Goal: Answer question/provide support: Answer question/provide support

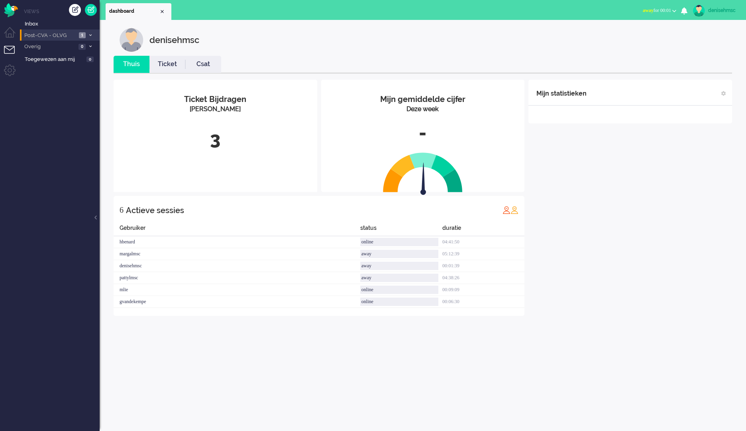
click at [55, 34] on span "Post-CVA - OLVG" at bounding box center [49, 36] width 53 height 8
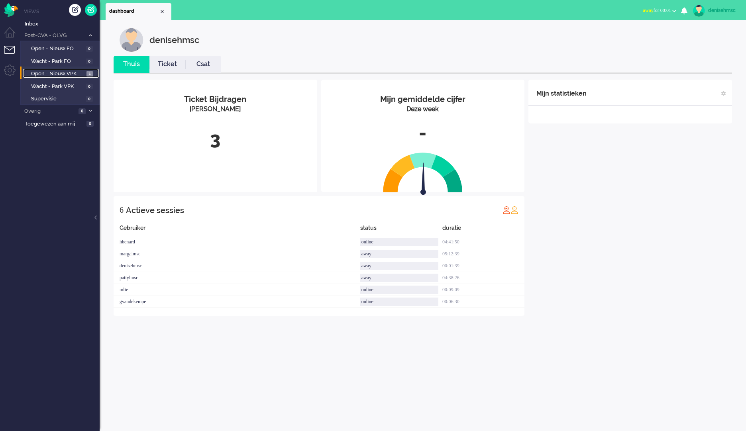
click at [78, 75] on span "Open - Nieuw VPK" at bounding box center [57, 74] width 53 height 8
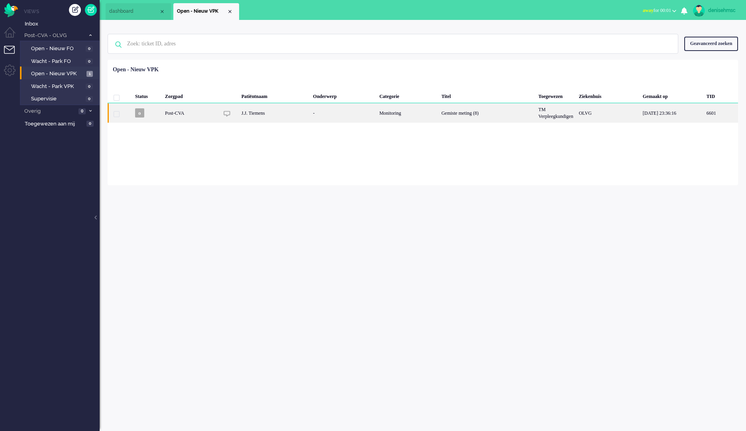
click at [376, 112] on div "Post-CVA" at bounding box center [407, 113] width 62 height 20
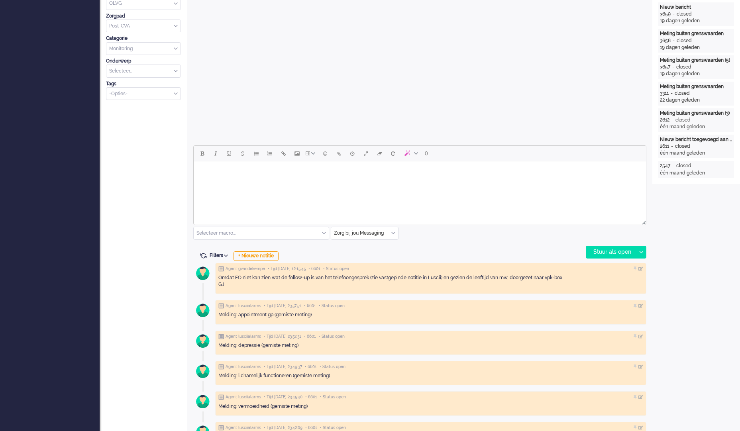
scroll to position [279, 0]
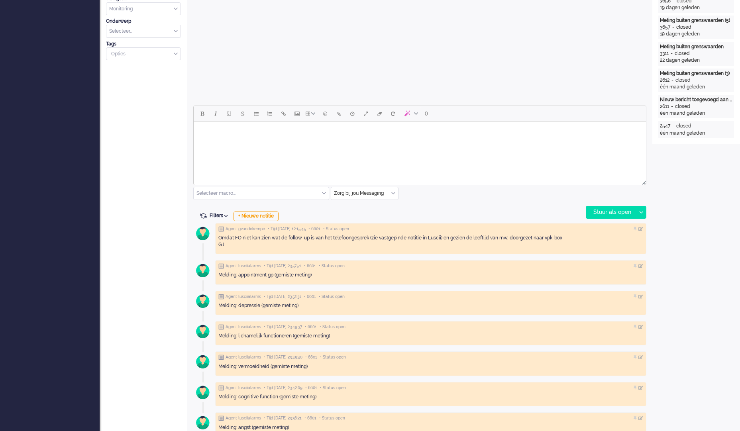
click at [400, 239] on div "Omdat FO niet kan zien wat de follow-up is van het telefoongesprek (zie vastgep…" at bounding box center [430, 242] width 425 height 14
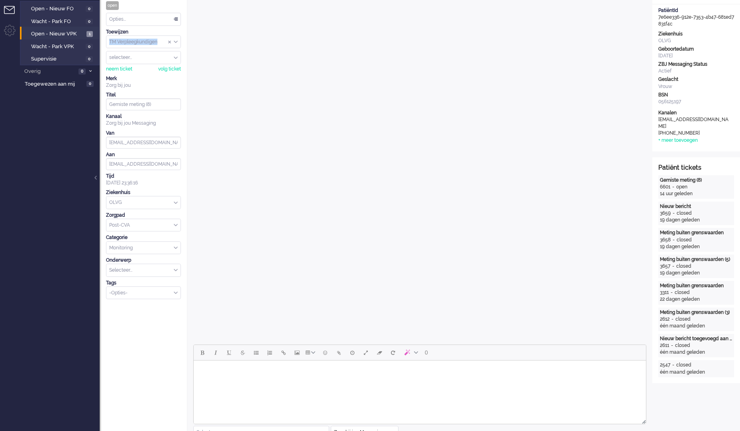
drag, startPoint x: 171, startPoint y: 40, endPoint x: 178, endPoint y: 42, distance: 7.4
click at [180, 42] on div "TM Verpleegkundigen" at bounding box center [143, 42] width 74 height 12
click at [177, 42] on div "TM Verpleegkundigen" at bounding box center [143, 42] width 74 height 12
click at [161, 54] on li "TM Medewerkers" at bounding box center [143, 54] width 74 height 12
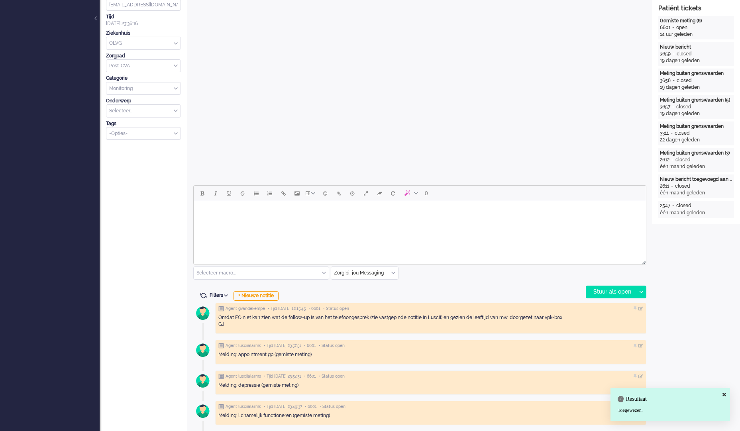
scroll to position [279, 0]
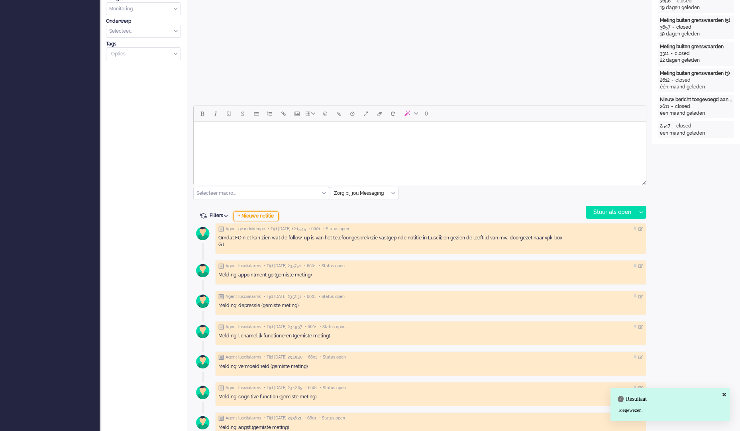
click at [269, 214] on div "+ Nieuwe notitie" at bounding box center [255, 217] width 45 height 10
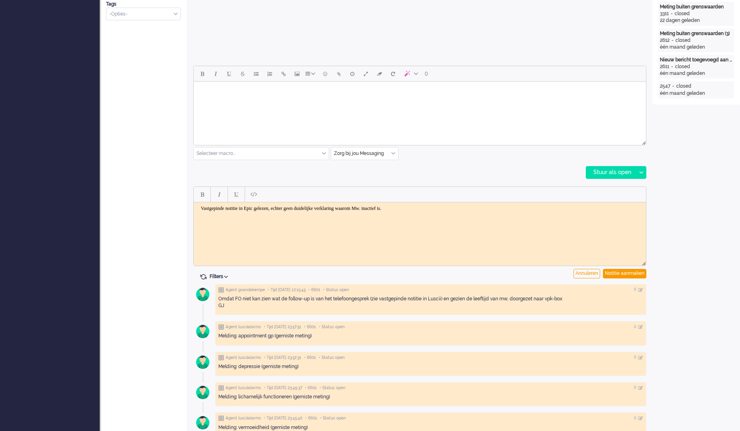
scroll to position [398, 0]
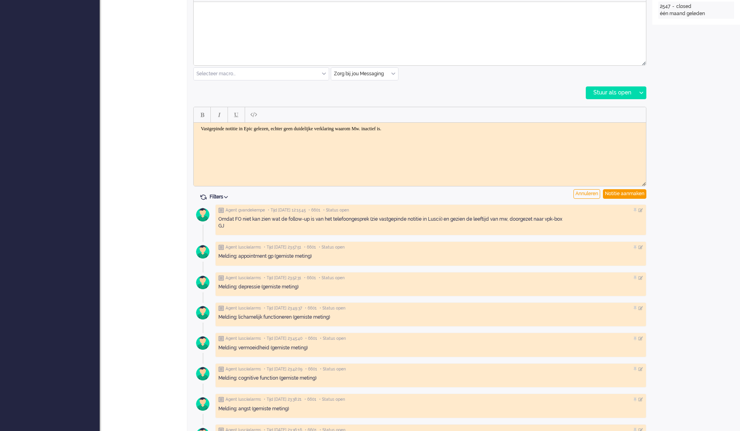
drag, startPoint x: 478, startPoint y: 133, endPoint x: 472, endPoint y: 132, distance: 6.0
click at [478, 132] on html "Vastgepinde notitie in Epic gelezen, echter geen duidelijke verklaring waarom M…" at bounding box center [420, 128] width 452 height 12
click at [443, 117] on div at bounding box center [420, 115] width 452 height 16
click at [450, 131] on html "Vastgepinde notitie in Epic gelezen, echter geen duidelijke verklaring waarom M…" at bounding box center [420, 128] width 452 height 12
click at [431, 125] on body "Vastgepinde notitie in Epic gelezen, echter geen duidelijke verklaring waarom M…" at bounding box center [420, 128] width 446 height 6
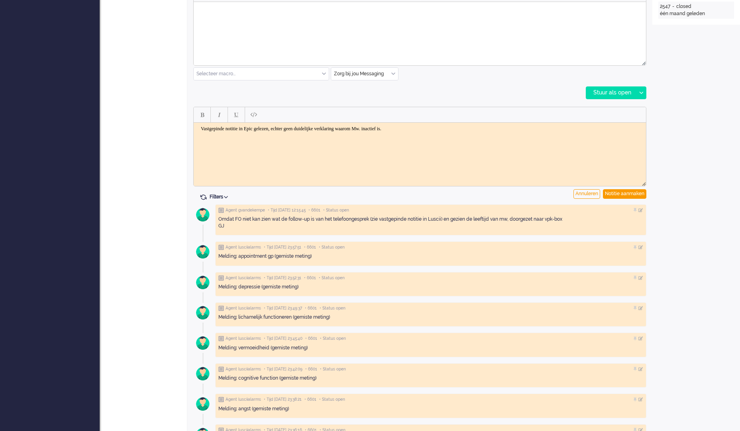
click at [444, 128] on body "Vastgepinde notitie in Epic gelezen, echter geen duidelijke verklaring waarom M…" at bounding box center [420, 128] width 446 height 6
drag, startPoint x: 234, startPoint y: 140, endPoint x: 203, endPoint y: 143, distance: 31.6
click at [203, 143] on p "DeniseH" at bounding box center [420, 141] width 438 height 6
click at [630, 191] on div "Notitie aanmaken" at bounding box center [624, 194] width 43 height 10
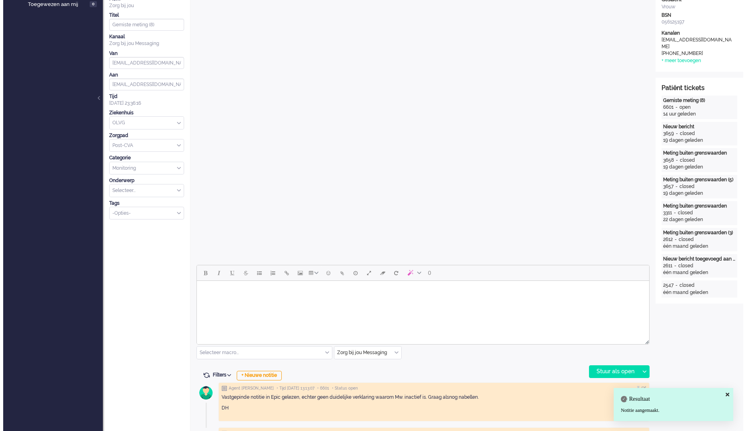
scroll to position [0, 0]
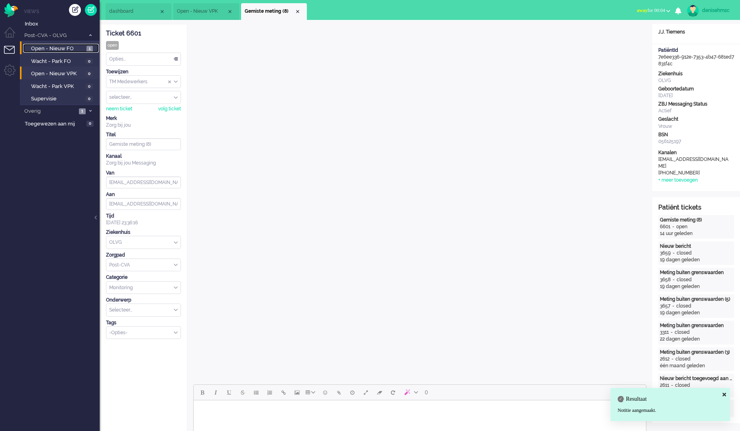
click at [69, 48] on span "Open - Nieuw FO" at bounding box center [57, 49] width 53 height 8
